Goal: Register for event/course

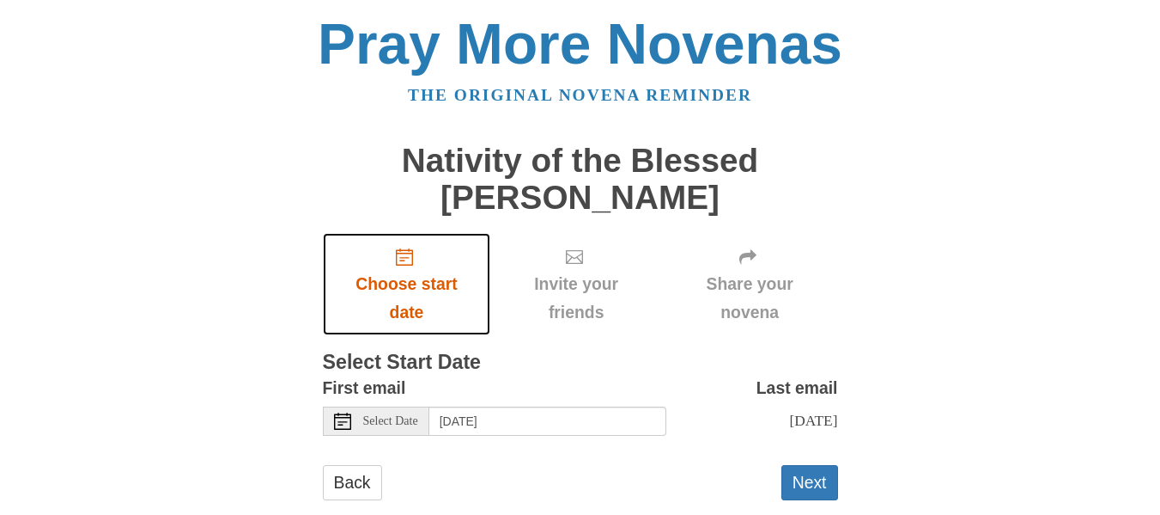
click at [405, 259] on icon "Choose start date" at bounding box center [404, 256] width 17 height 17
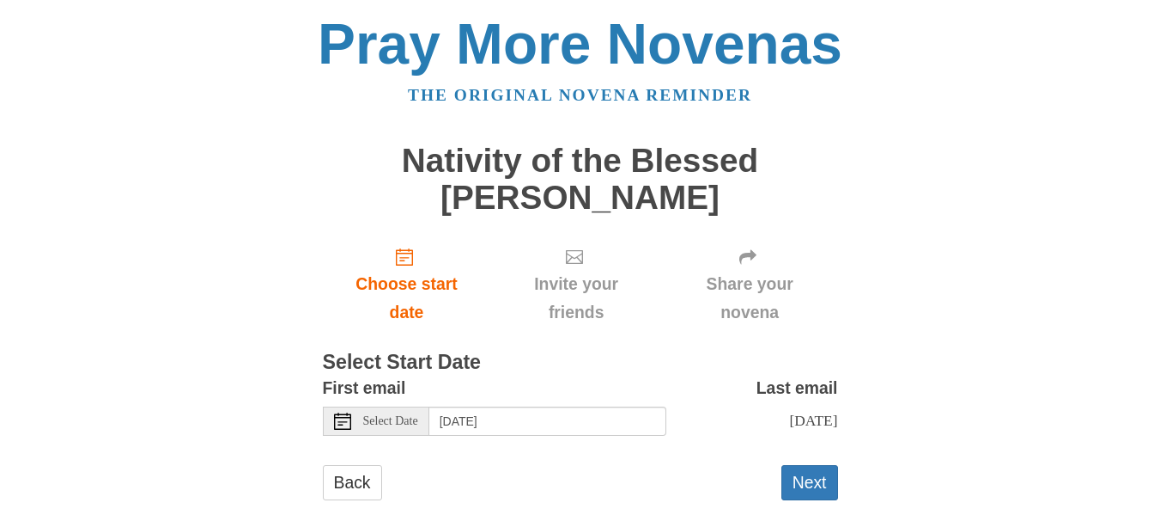
click at [411, 424] on span "Select Date" at bounding box center [390, 421] width 55 height 12
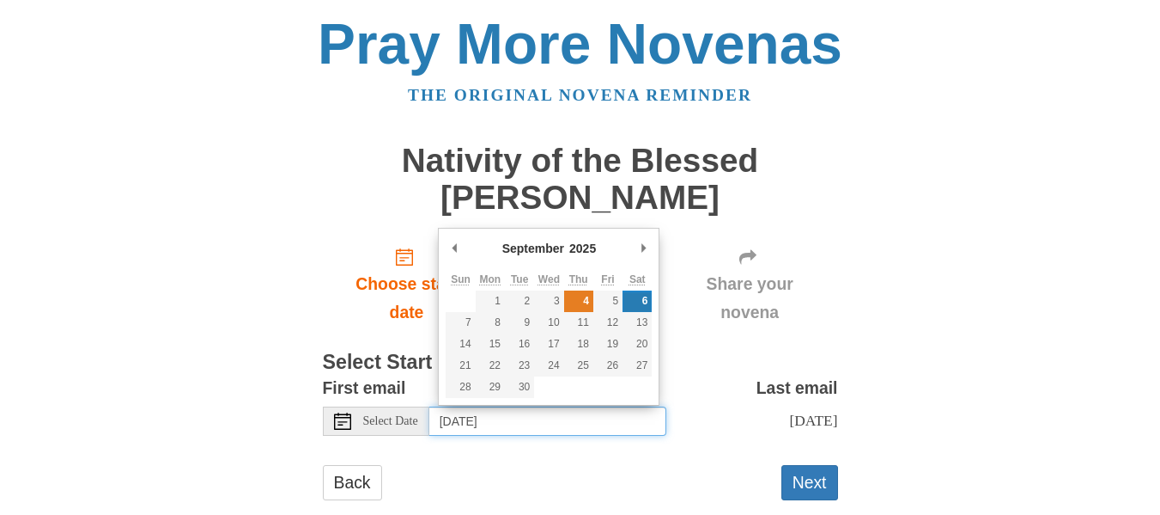
type input "[DATE]"
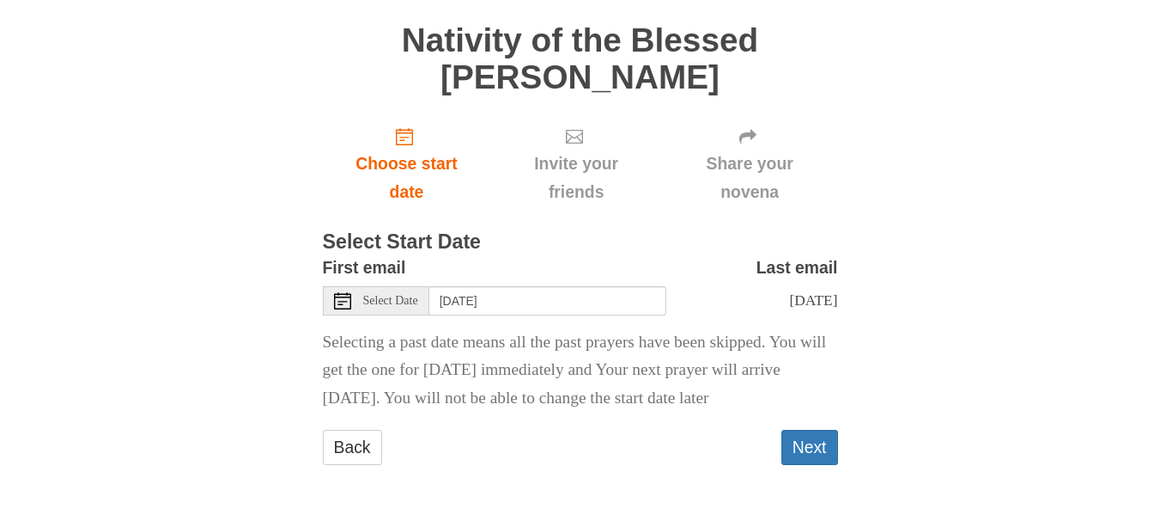
scroll to position [165, 0]
click at [358, 447] on link "Back" at bounding box center [352, 446] width 59 height 35
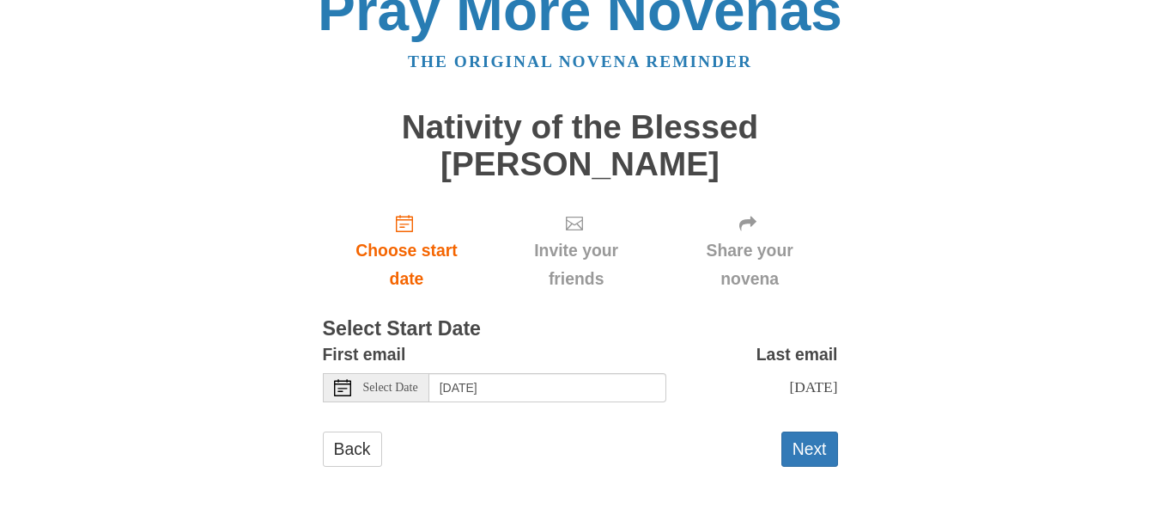
scroll to position [52, 0]
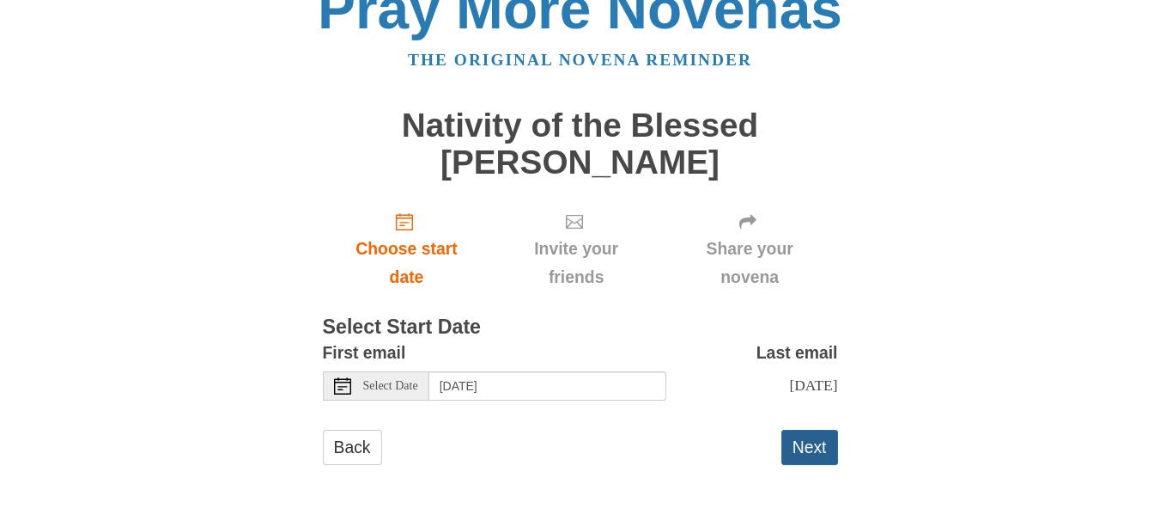
click at [801, 448] on button "Next" at bounding box center [810, 446] width 57 height 35
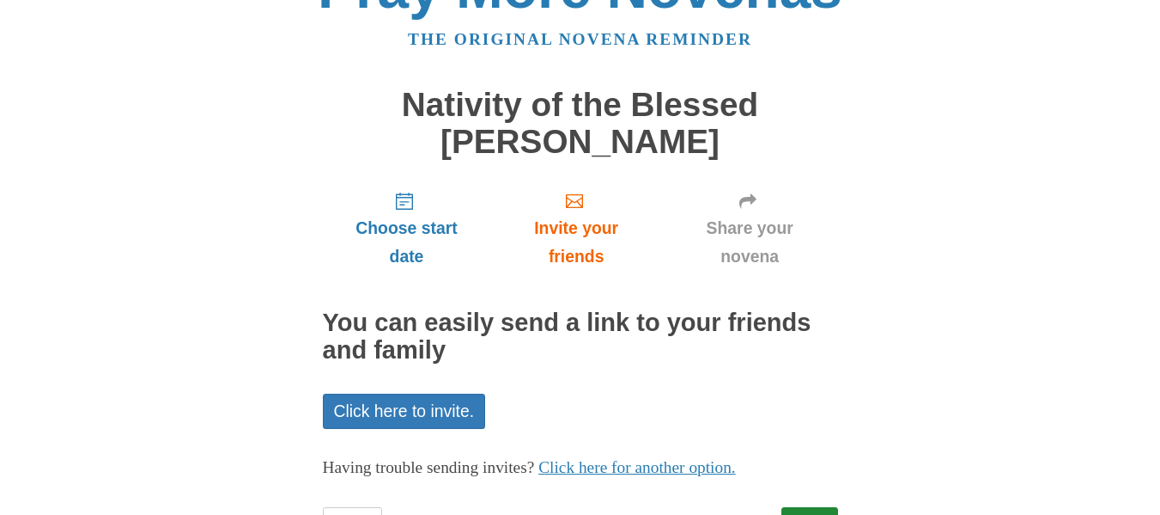
scroll to position [134, 0]
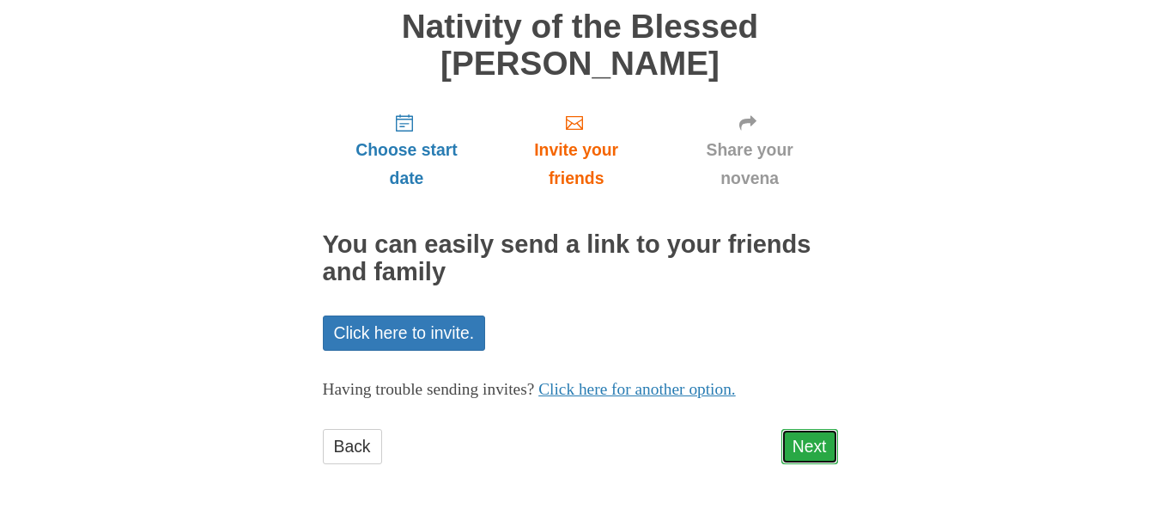
click at [819, 442] on link "Next" at bounding box center [810, 446] width 57 height 35
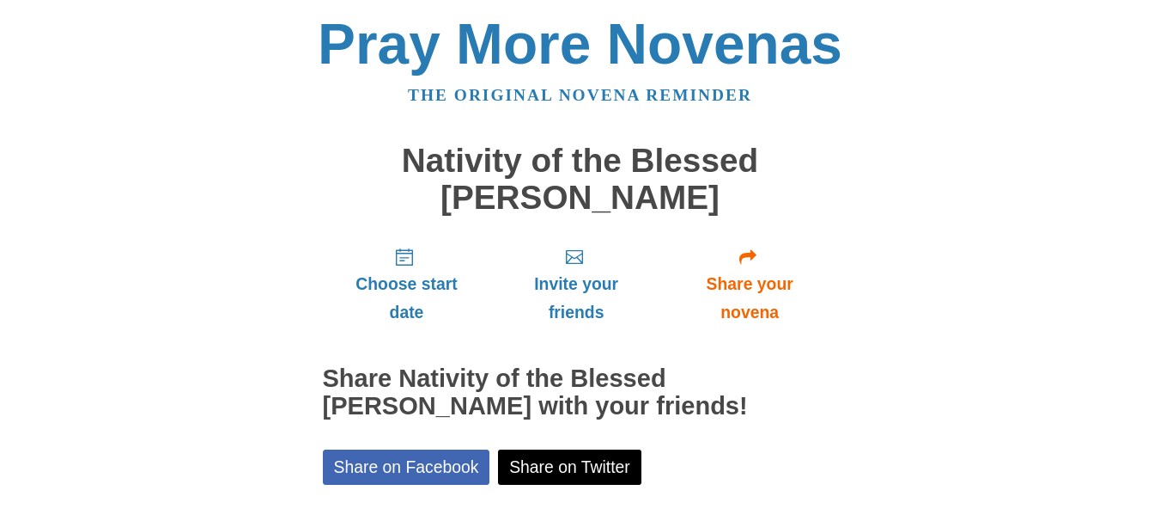
scroll to position [212, 0]
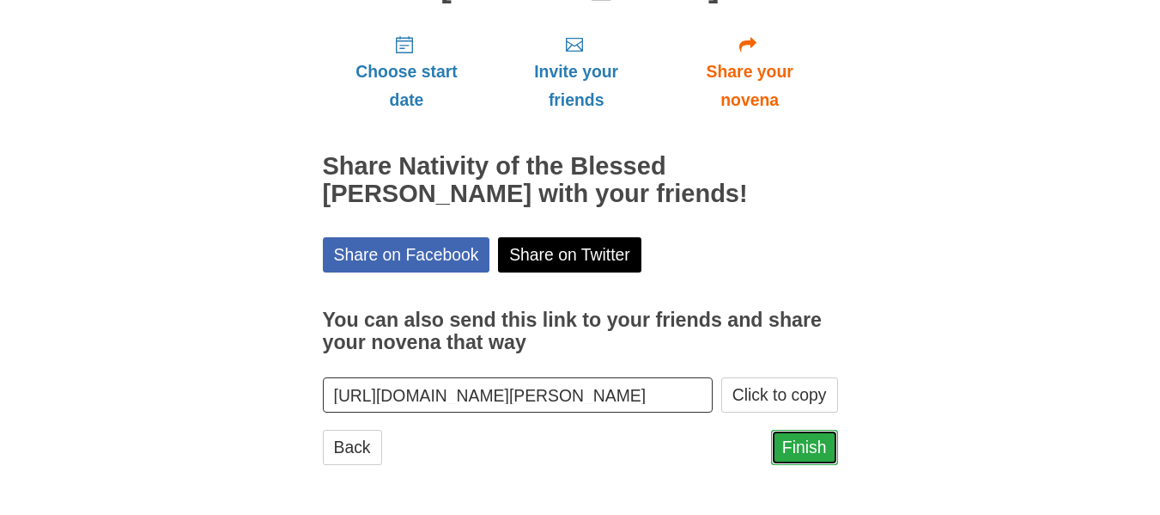
click at [814, 448] on link "Finish" at bounding box center [804, 446] width 67 height 35
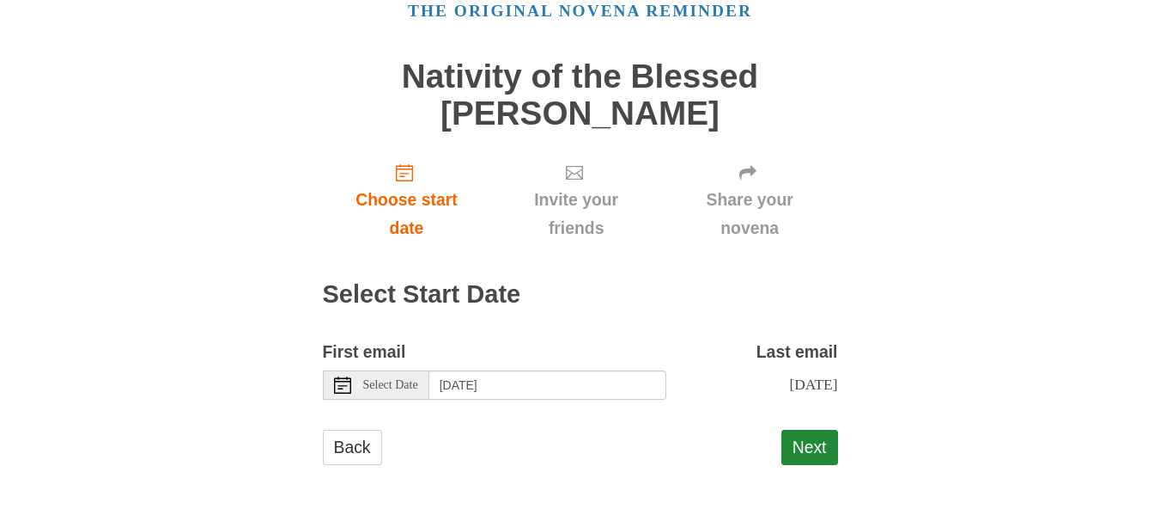
scroll to position [100, 0]
click at [342, 376] on icon at bounding box center [342, 384] width 17 height 17
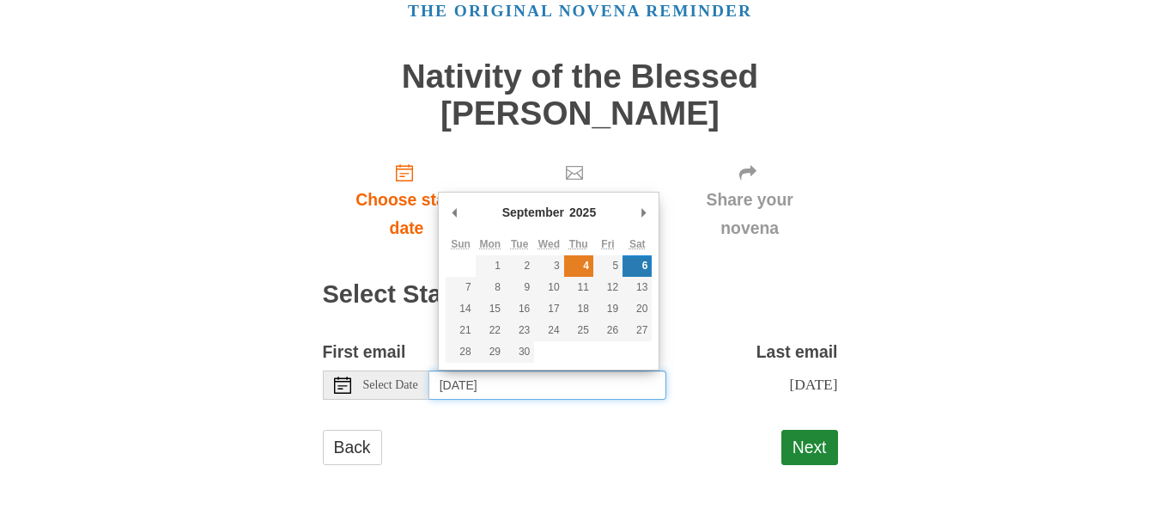
type input "[DATE]"
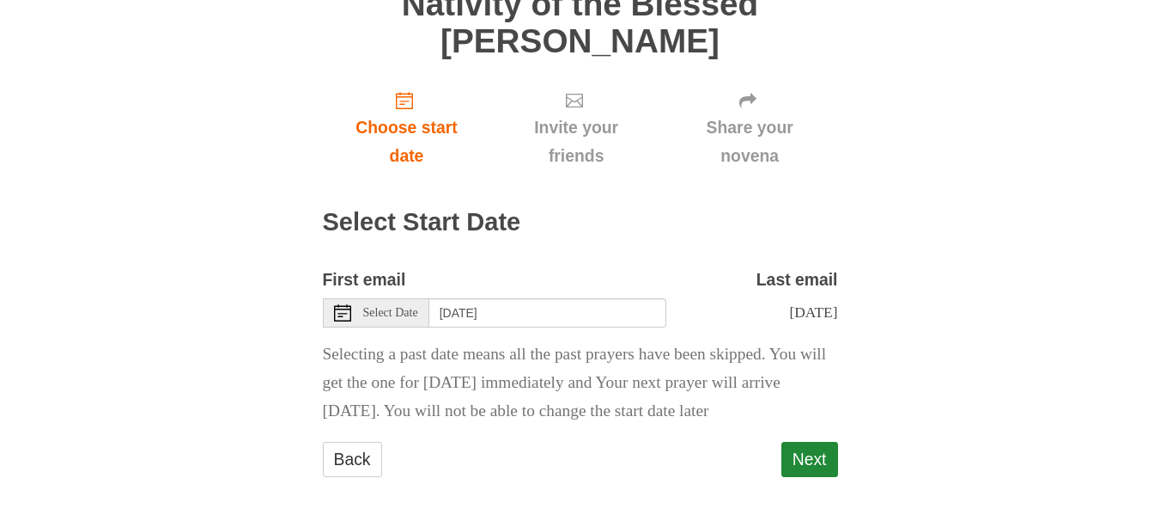
scroll to position [186, 0]
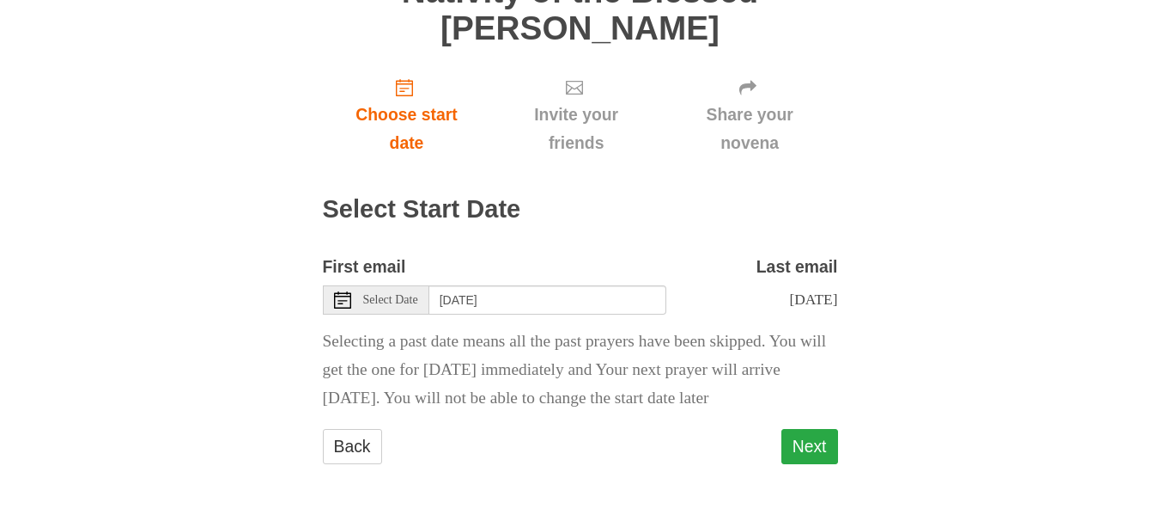
click at [804, 464] on button "Next" at bounding box center [810, 446] width 57 height 35
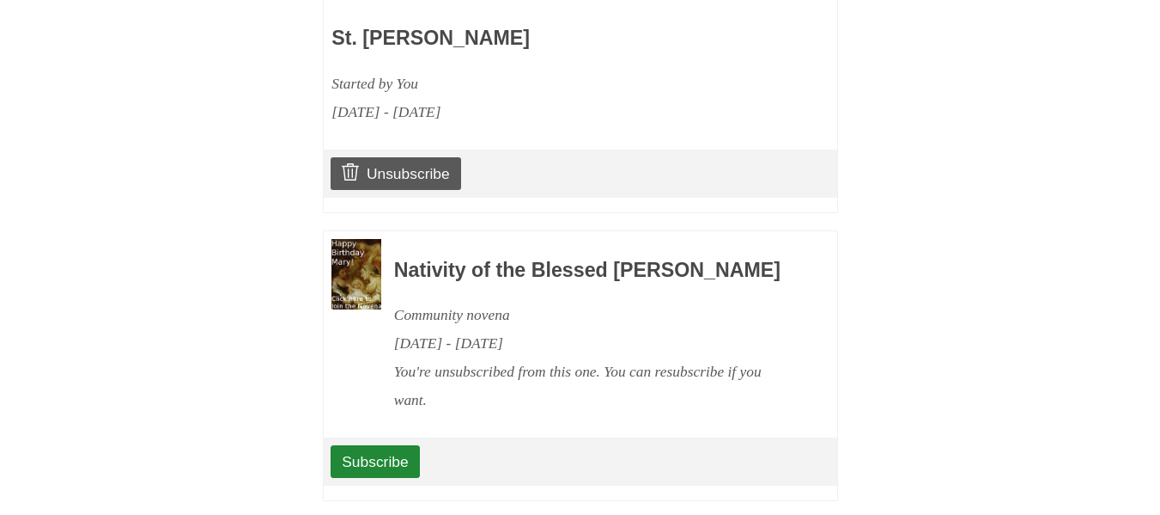
scroll to position [945, 0]
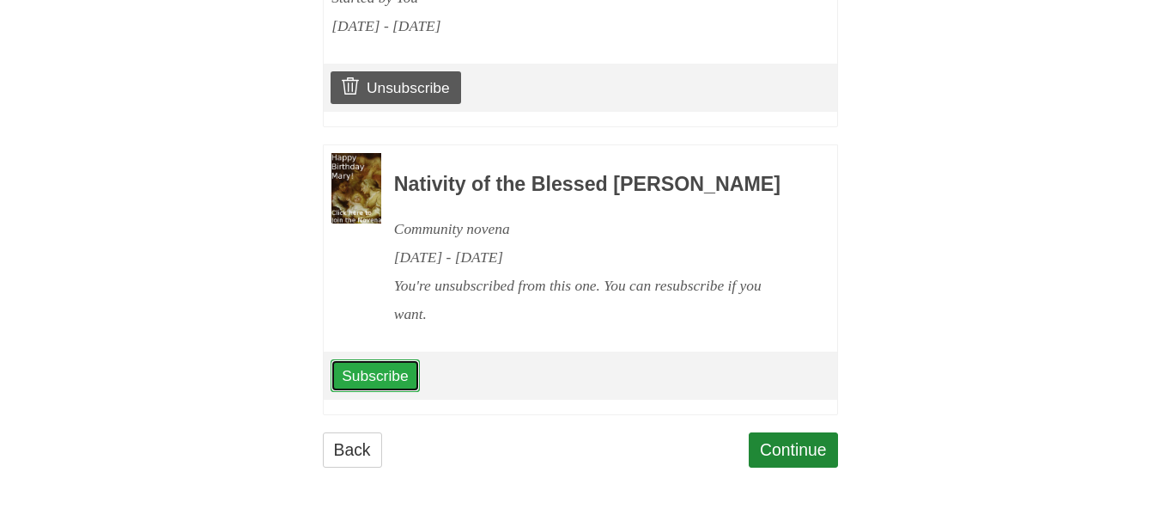
click at [342, 392] on link "Subscribe" at bounding box center [375, 375] width 88 height 33
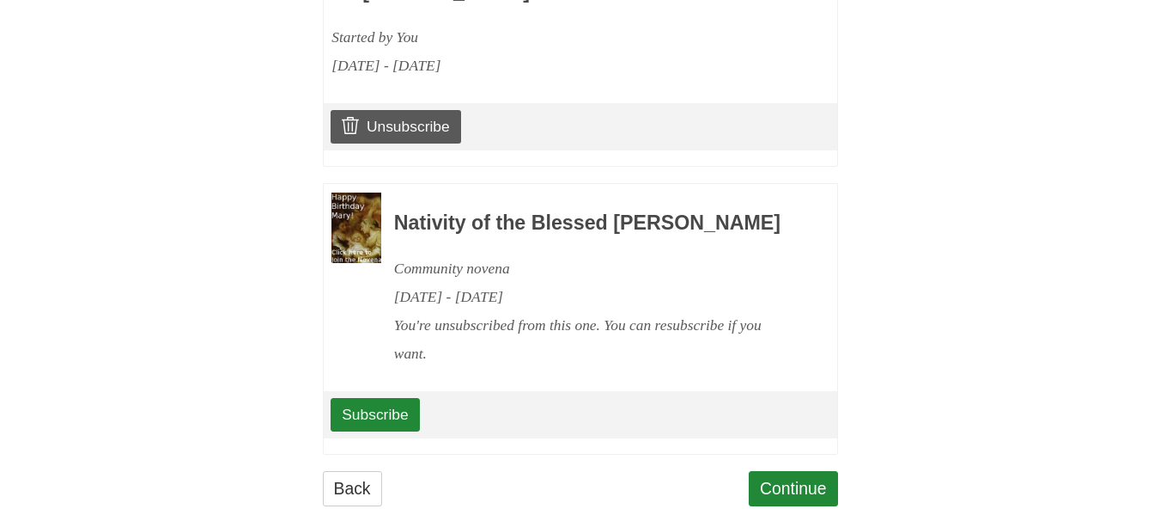
scroll to position [1100, 0]
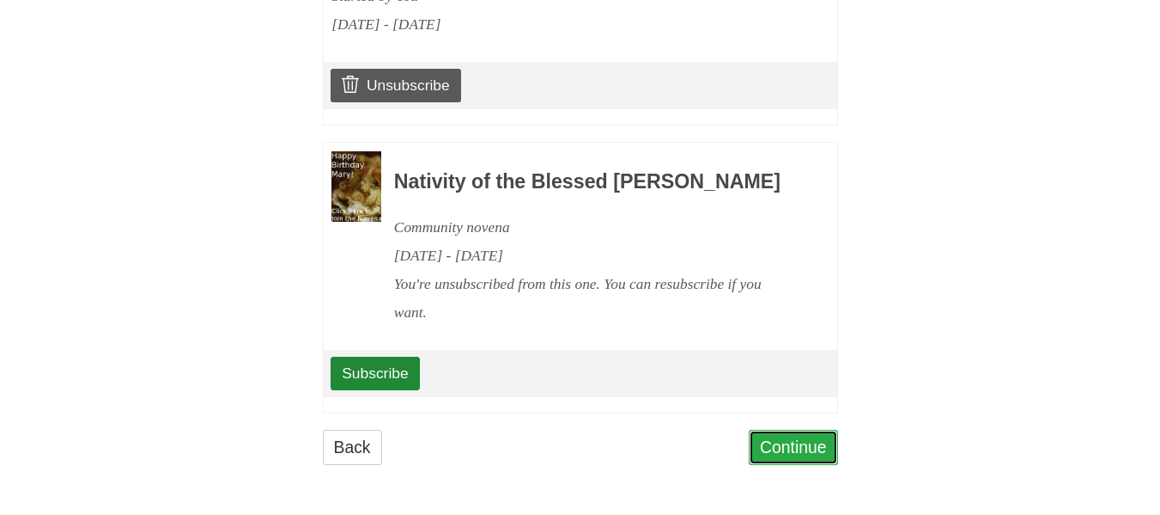
click at [796, 443] on link "Continue" at bounding box center [793, 446] width 89 height 35
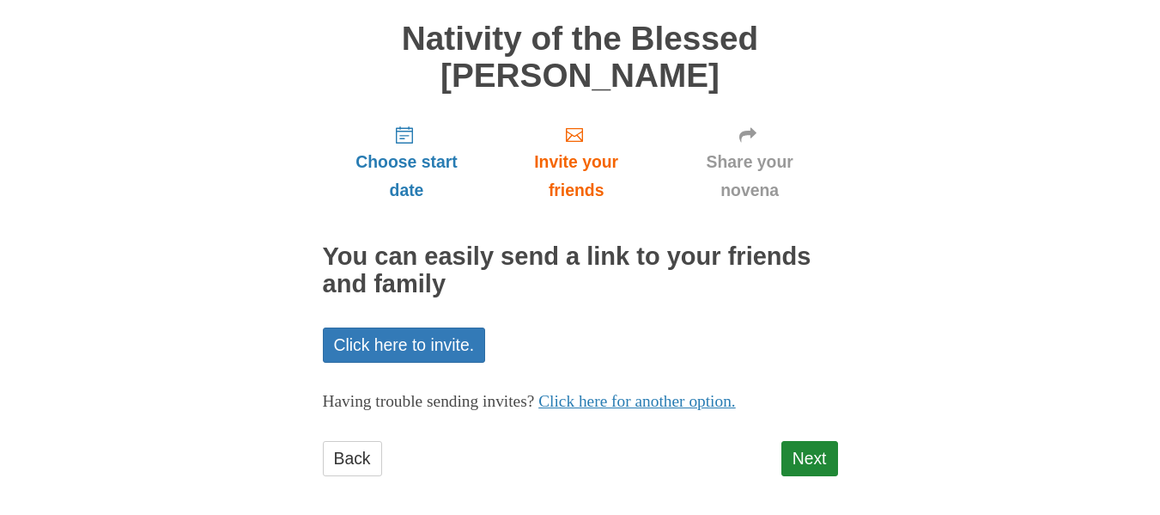
scroll to position [134, 0]
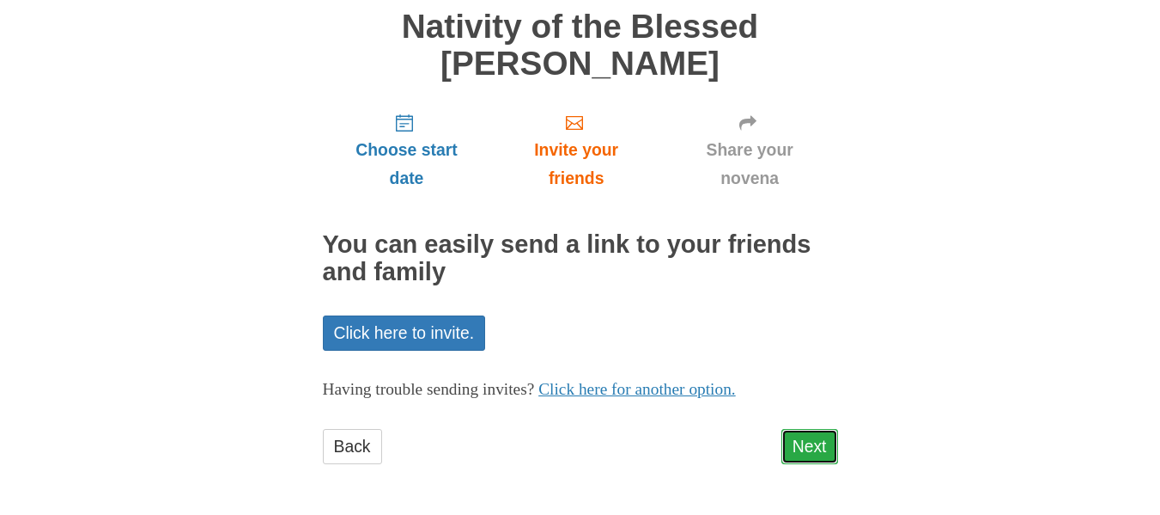
click at [820, 445] on link "Next" at bounding box center [810, 446] width 57 height 35
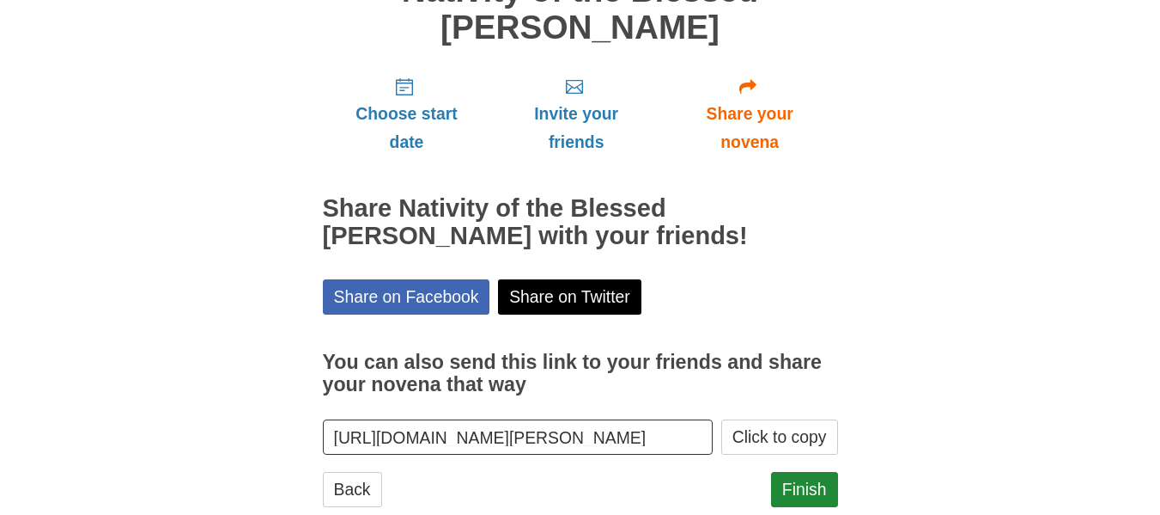
scroll to position [212, 0]
